Goal: Information Seeking & Learning: Find specific fact

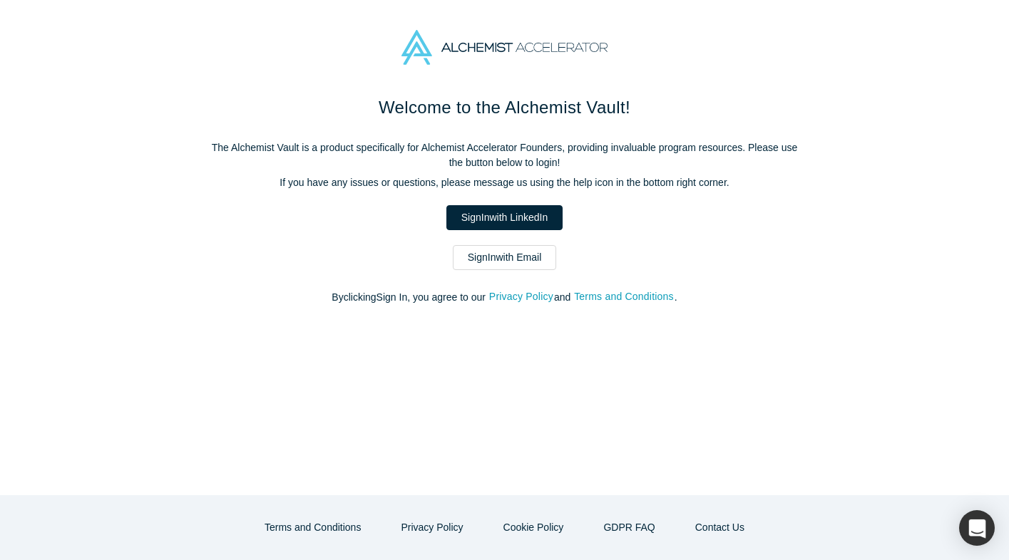
click at [510, 243] on div "Welcome to the Alchemist Vault! The Alchemist Vault is a product specifically f…" at bounding box center [504, 207] width 599 height 225
drag, startPoint x: 510, startPoint y: 243, endPoint x: 501, endPoint y: 244, distance: 8.6
click at [502, 244] on div "Welcome to the Alchemist Vault! The Alchemist Vault is a product specifically f…" at bounding box center [504, 207] width 599 height 225
click at [501, 244] on div "Welcome to the Alchemist Vault! The Alchemist Vault is a product specifically f…" at bounding box center [504, 207] width 599 height 225
click at [493, 246] on link "Sign In with Email" at bounding box center [505, 257] width 104 height 25
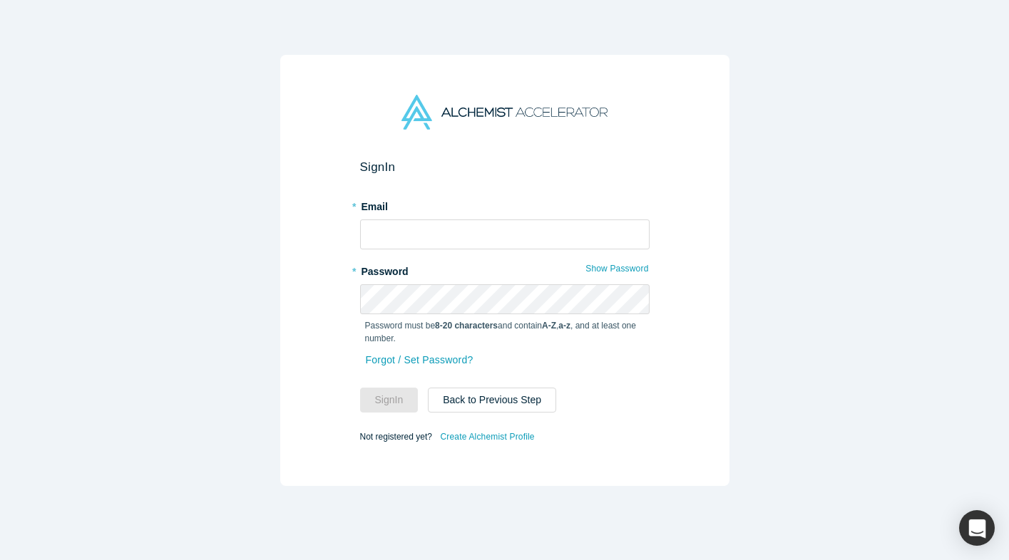
click at [493, 213] on label "* Email" at bounding box center [504, 205] width 289 height 20
click at [472, 229] on input "text" at bounding box center [504, 235] width 289 height 30
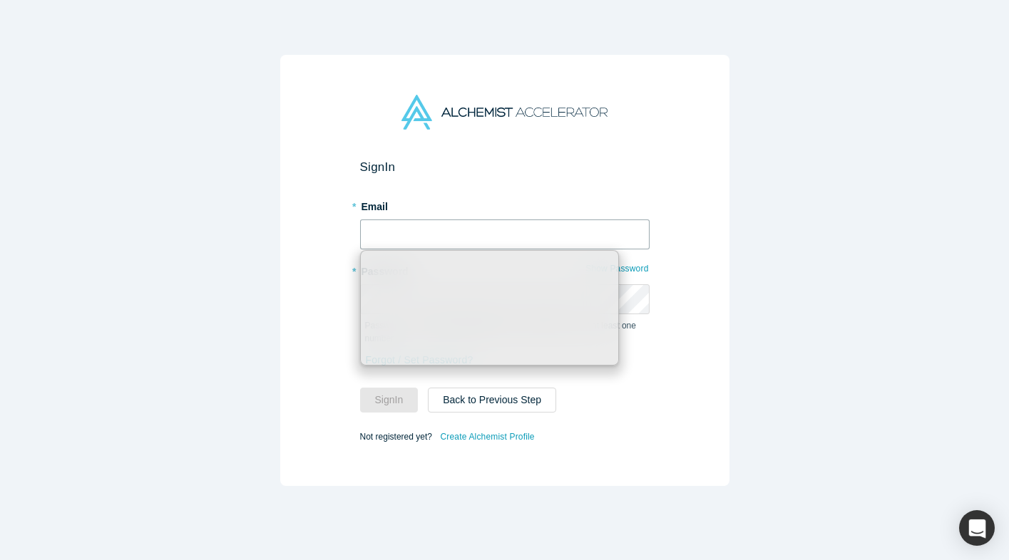
type input "sam@melurna.com"
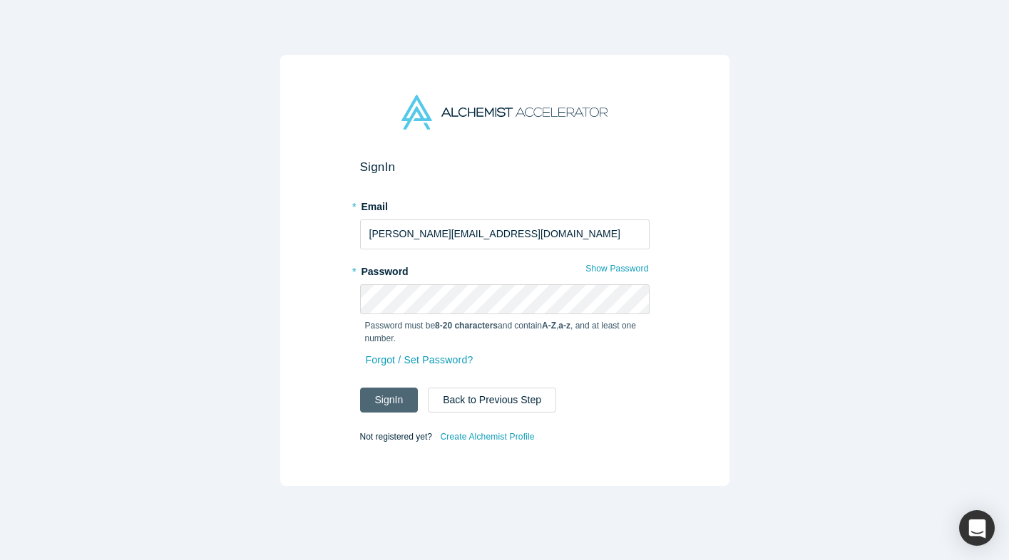
click at [396, 404] on button "Sign In" at bounding box center [389, 400] width 58 height 25
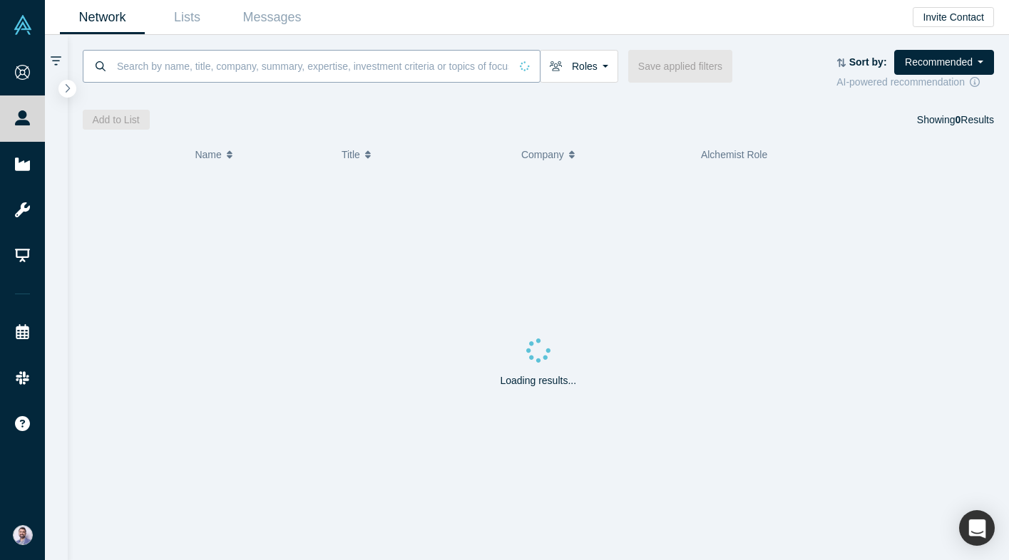
click at [290, 54] on input at bounding box center [312, 66] width 394 height 34
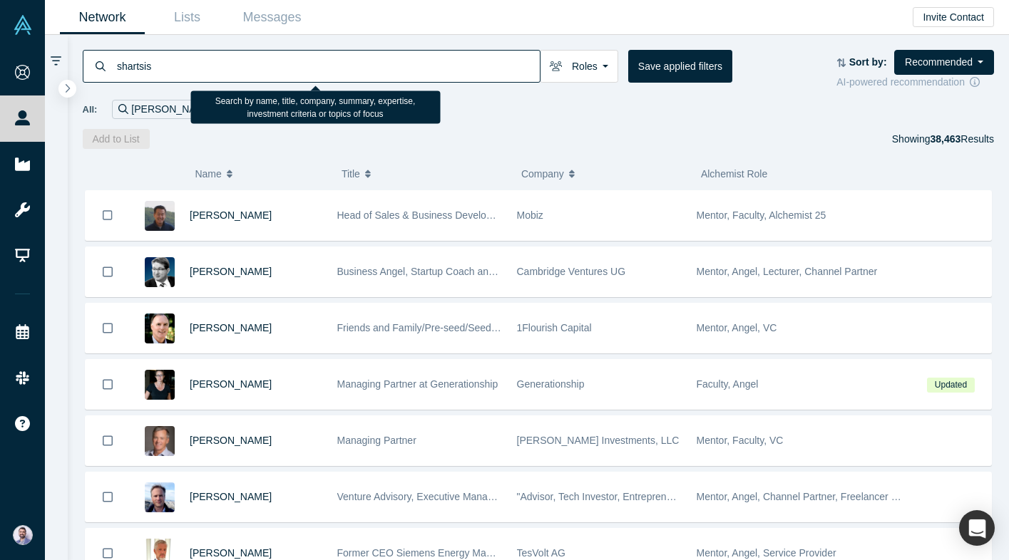
type input "shartsis"
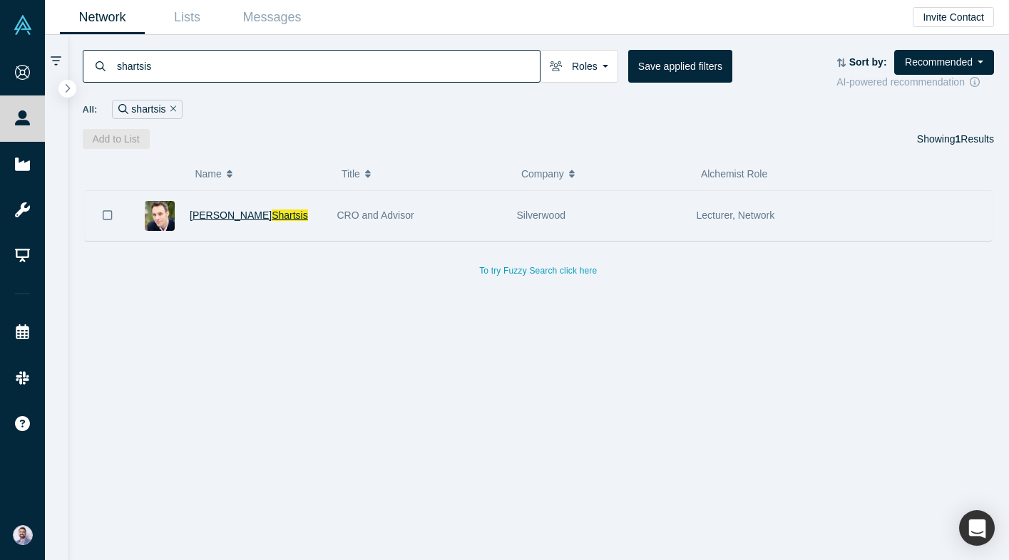
click at [272, 219] on span "Shartsis" at bounding box center [290, 215] width 36 height 11
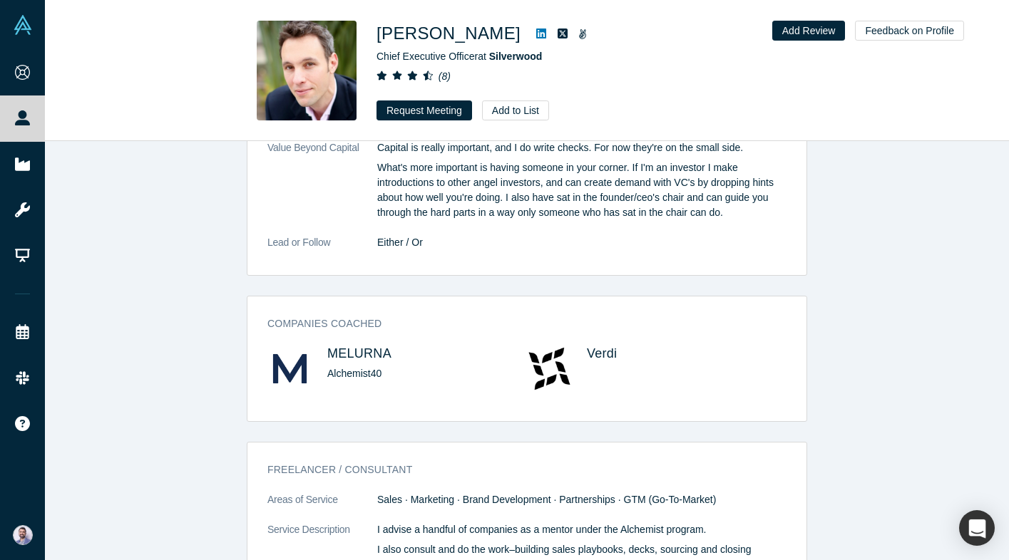
scroll to position [1583, 0]
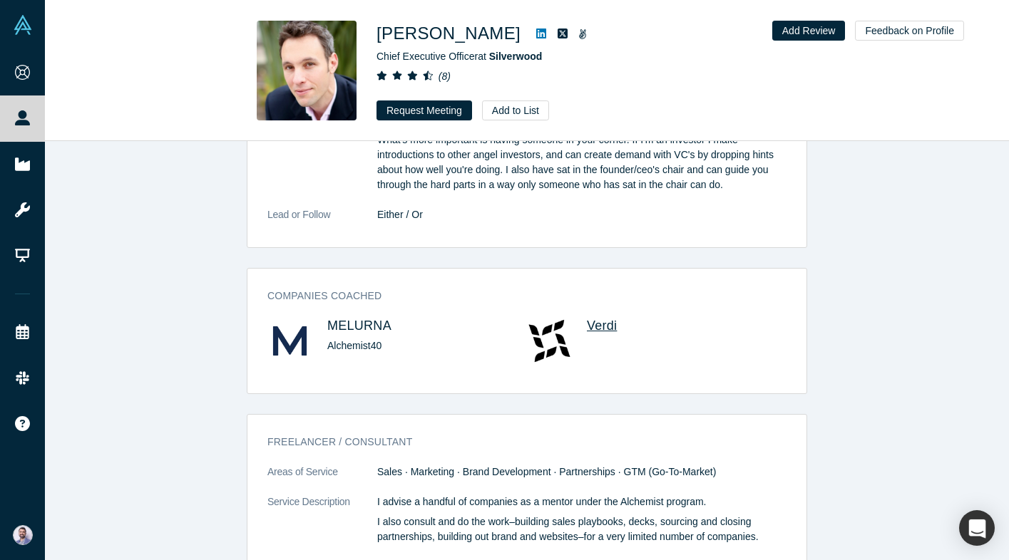
click at [593, 325] on span "Verdi" at bounding box center [602, 326] width 30 height 14
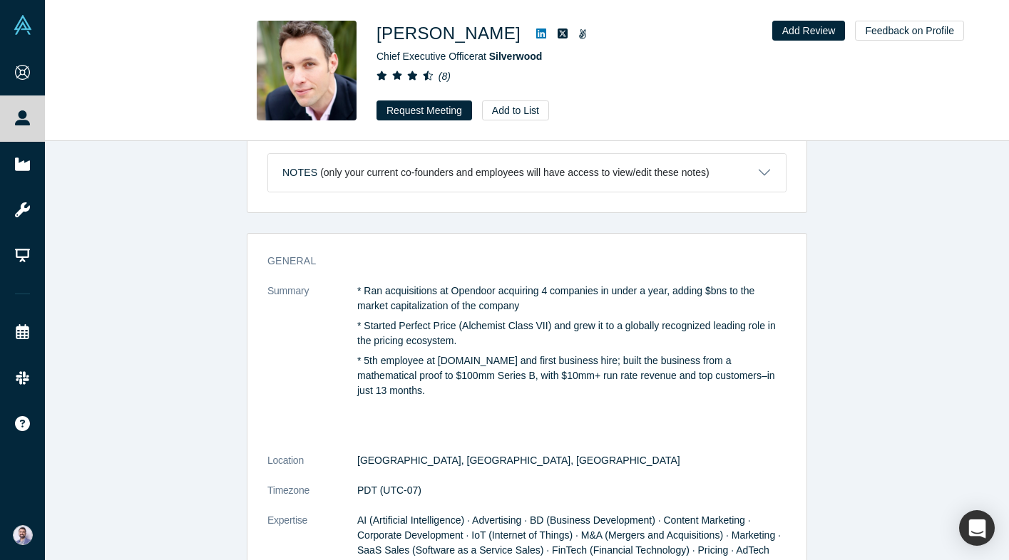
scroll to position [0, 0]
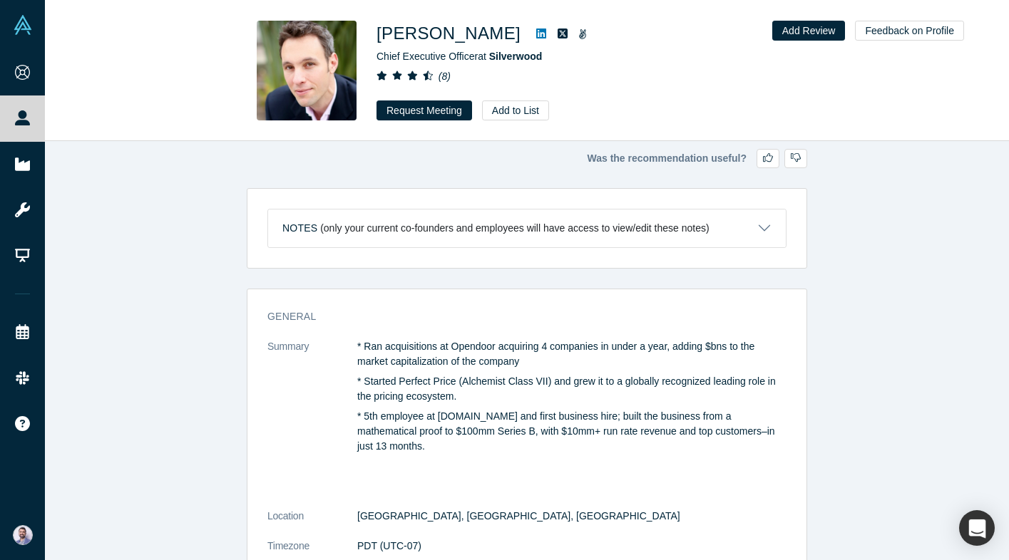
click at [568, 168] on div "Was the recommendation useful? Notes (only your current co-founders and employe…" at bounding box center [527, 350] width 964 height 419
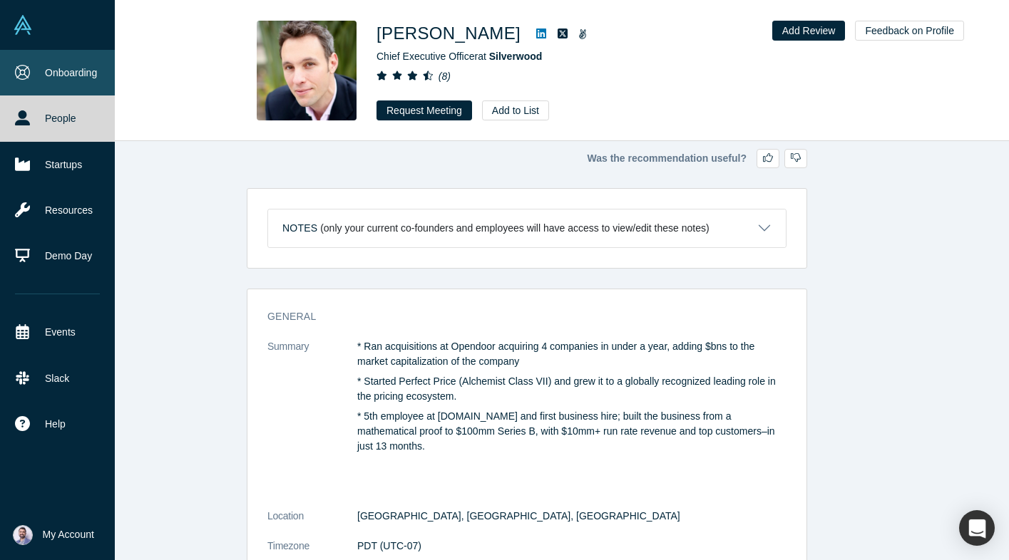
click at [24, 92] on link "Onboarding" at bounding box center [57, 73] width 115 height 46
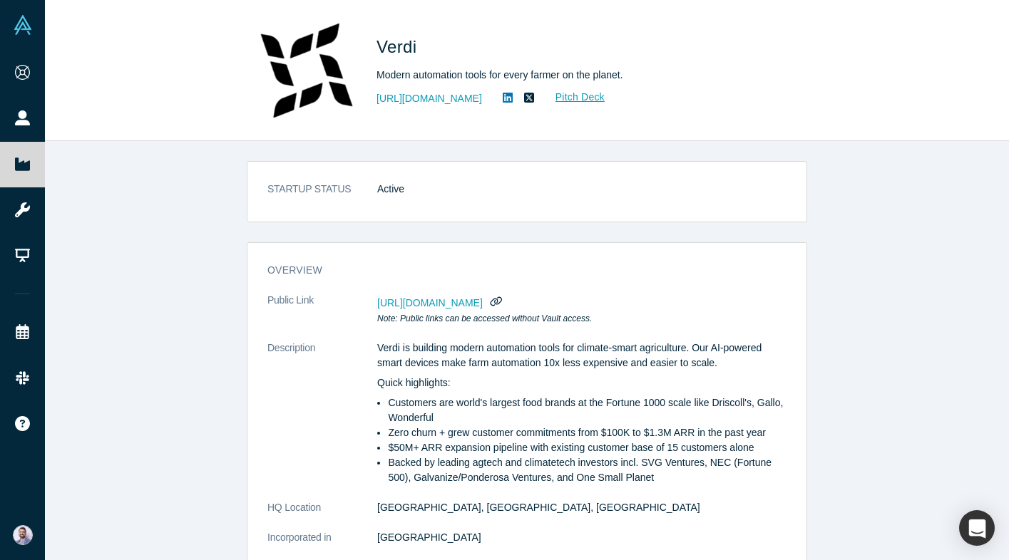
click at [505, 182] on dd "Active" at bounding box center [581, 189] width 409 height 15
